Goal: Information Seeking & Learning: Learn about a topic

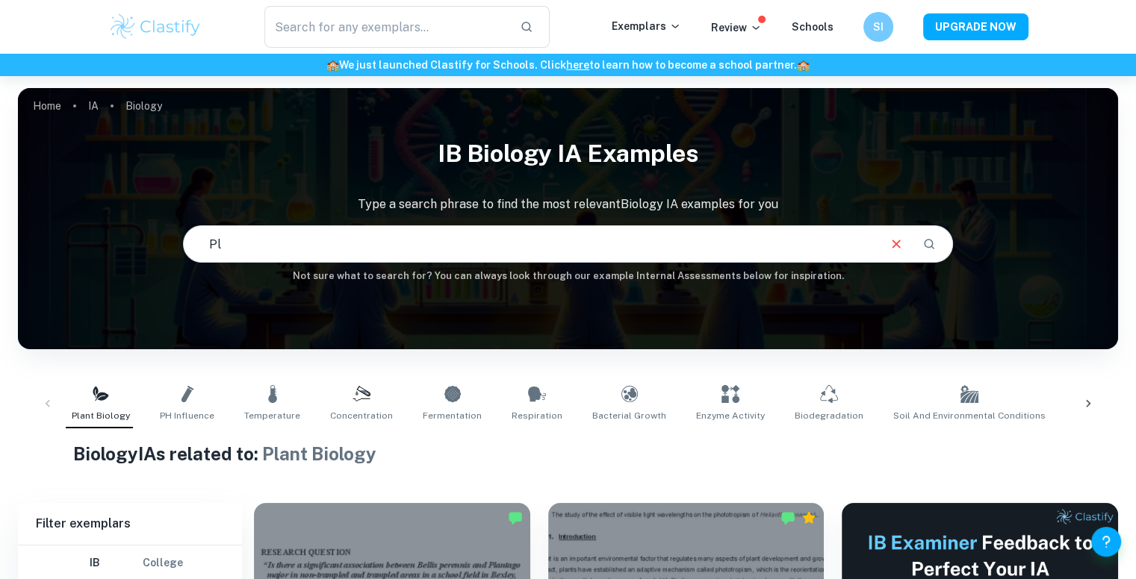
type input "P"
type input "phototropism"
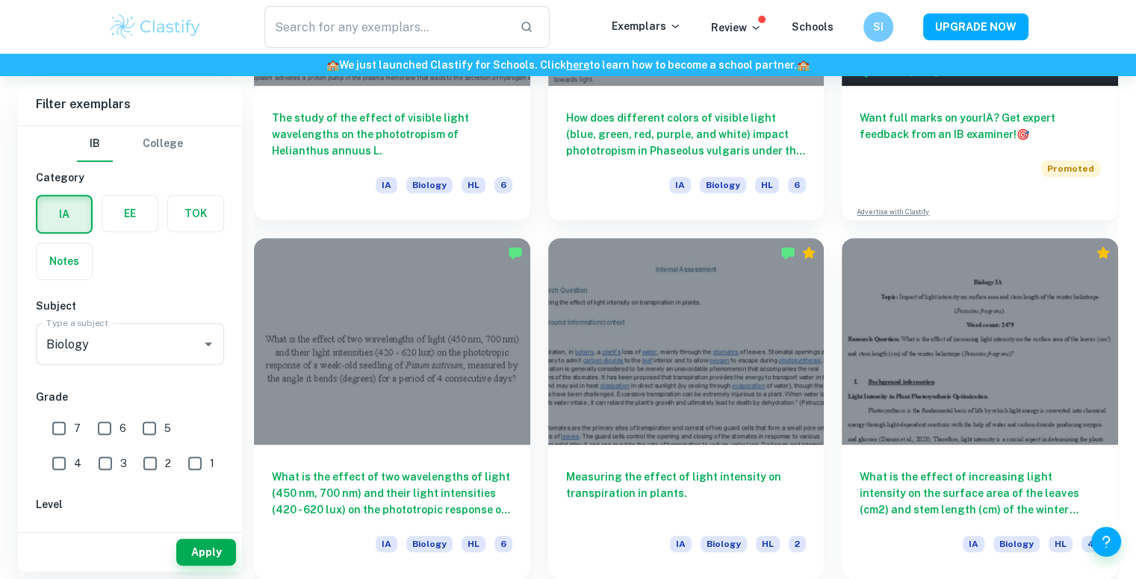
scroll to position [663, 0]
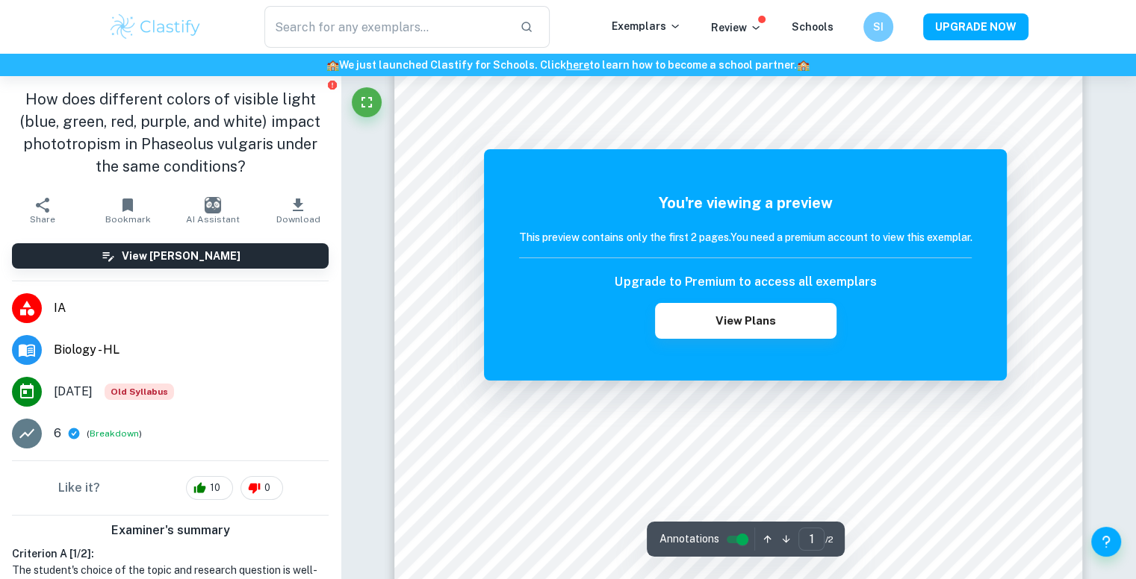
scroll to position [38, 0]
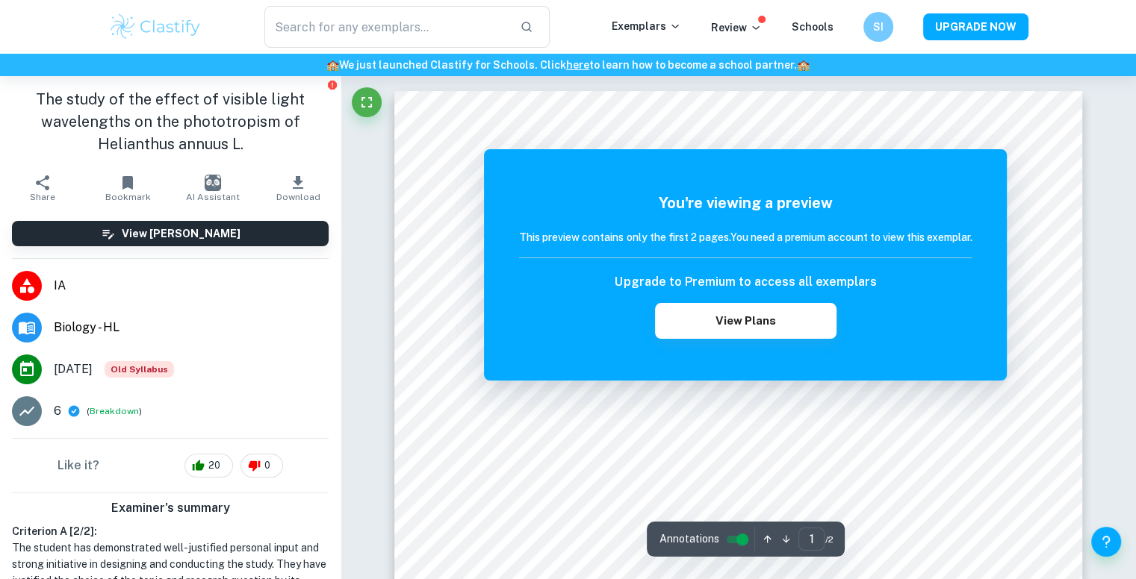
scroll to position [17, 0]
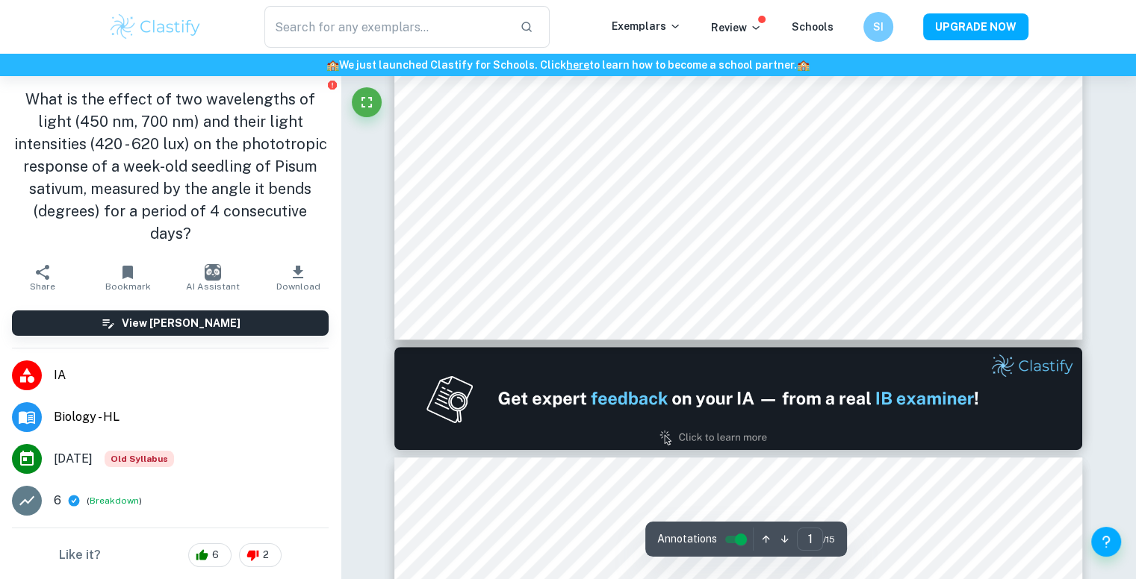
type input "2"
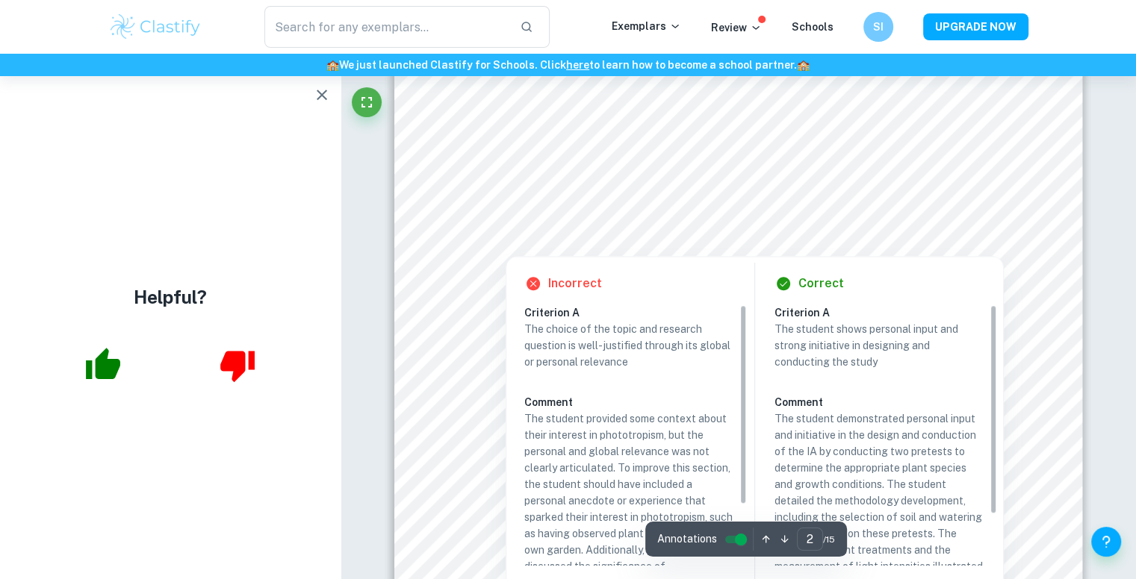
scroll to position [1254, 0]
click at [672, 187] on div at bounding box center [737, 194] width 521 height 21
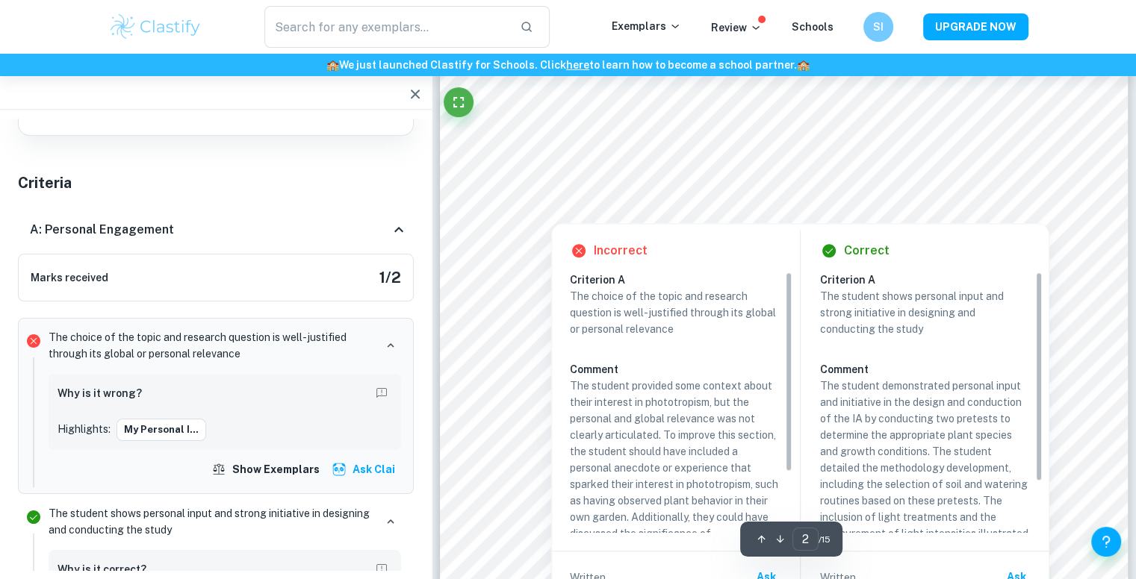
scroll to position [1287, 0]
click at [765, 126] on div at bounding box center [783, 128] width 520 height 21
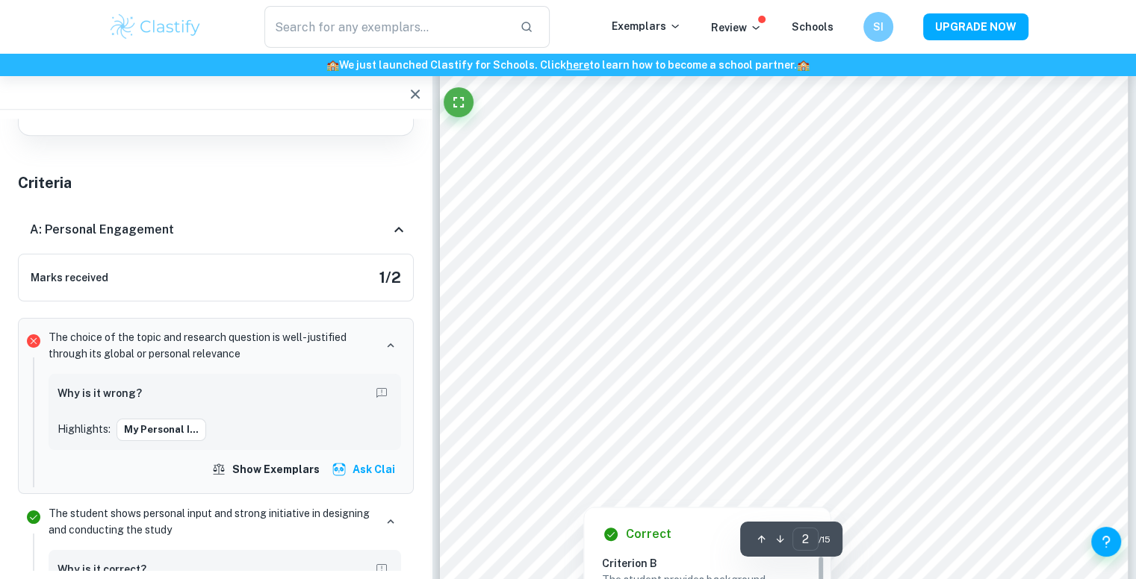
scroll to position [1204, 0]
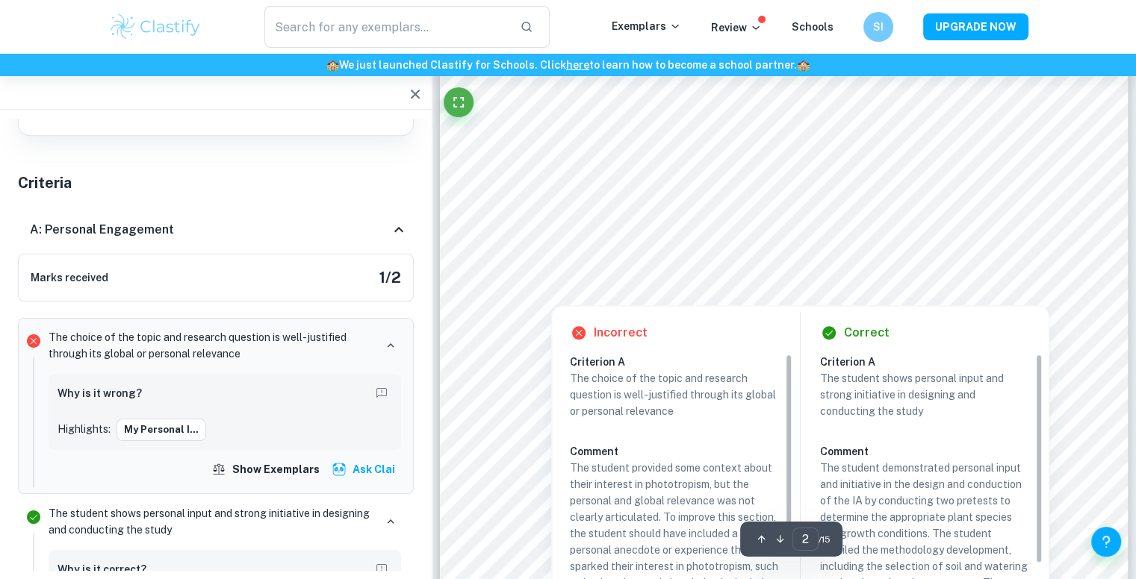
click at [563, 231] on div at bounding box center [783, 227] width 520 height 21
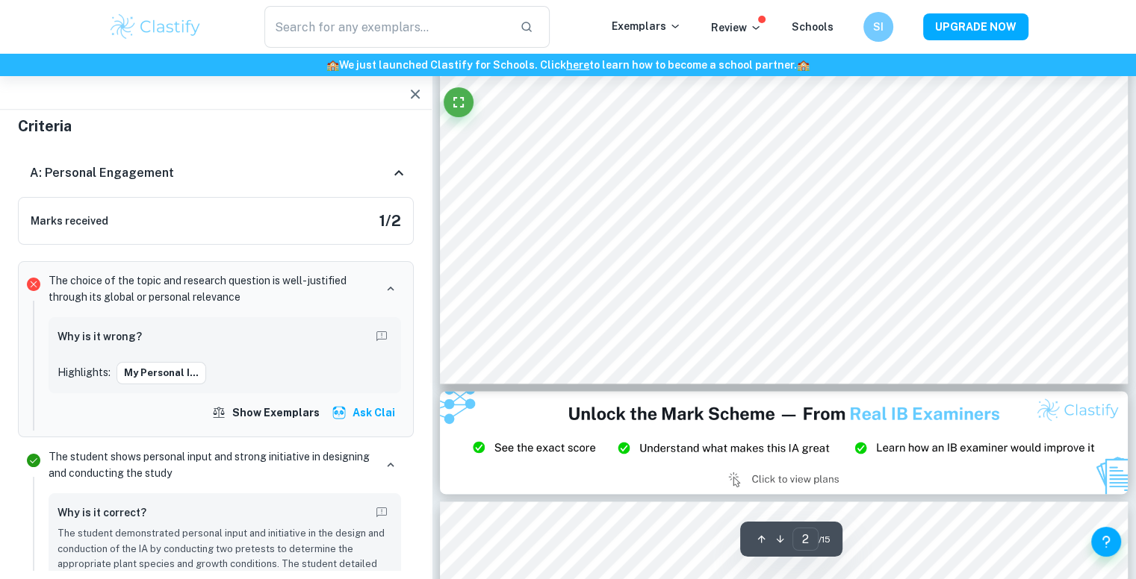
scroll to position [1770, 0]
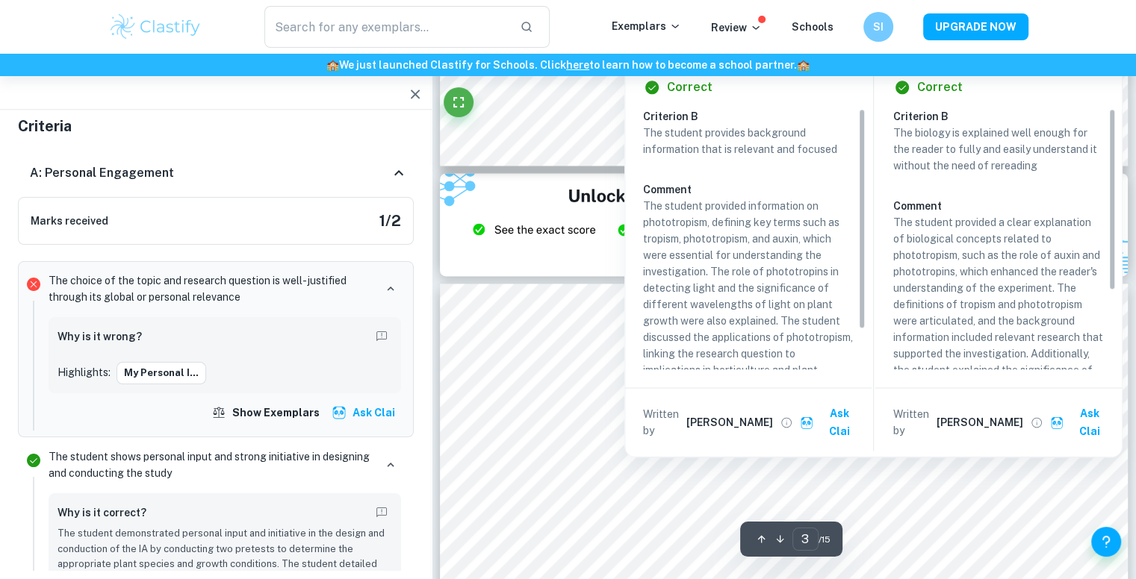
type input "3"
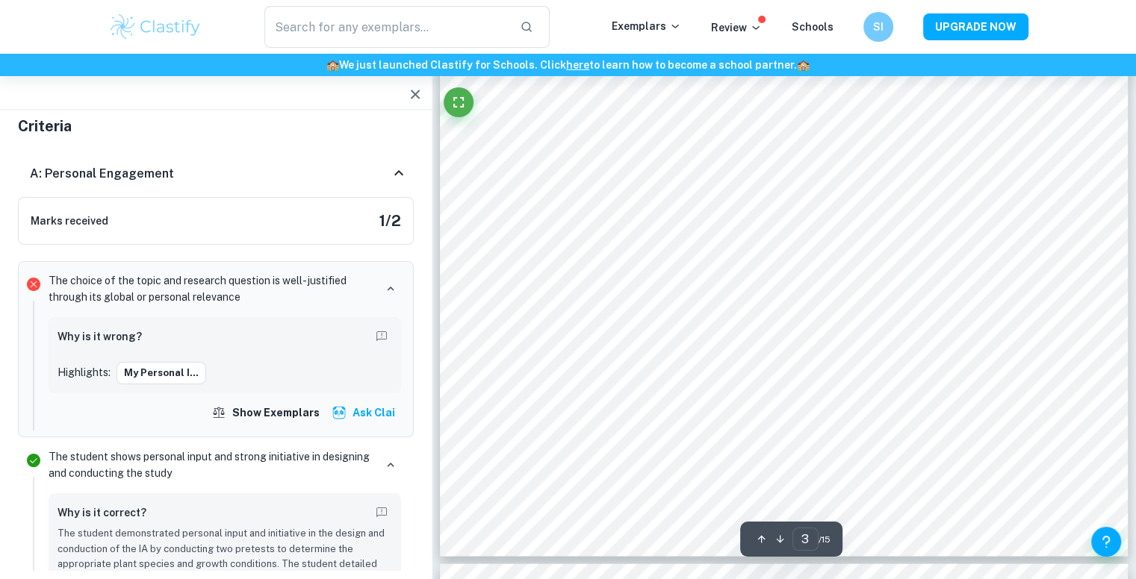
scroll to position [2693, 0]
